Goal: Task Accomplishment & Management: Manage account settings

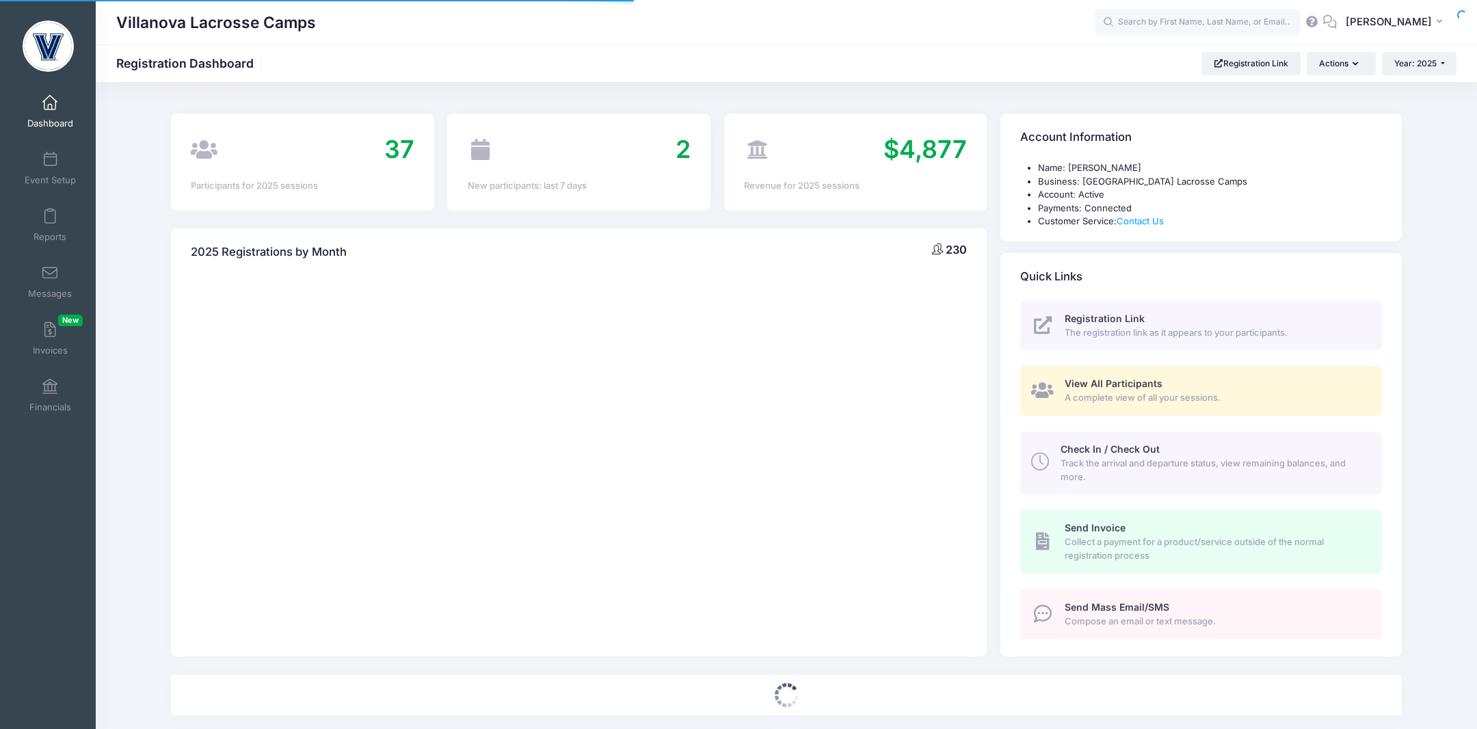
select select
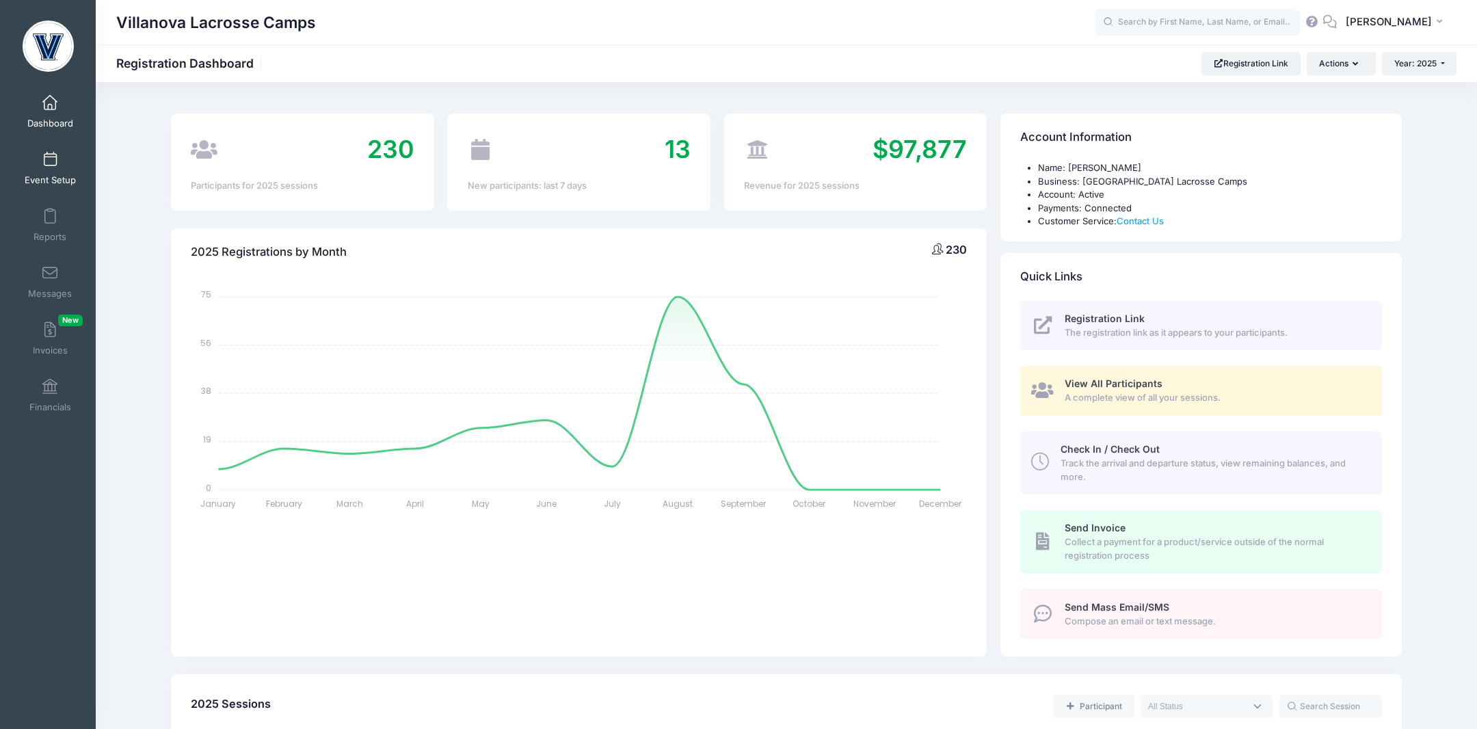
click at [50, 163] on span at bounding box center [50, 160] width 0 height 15
